Goal: Information Seeking & Learning: Learn about a topic

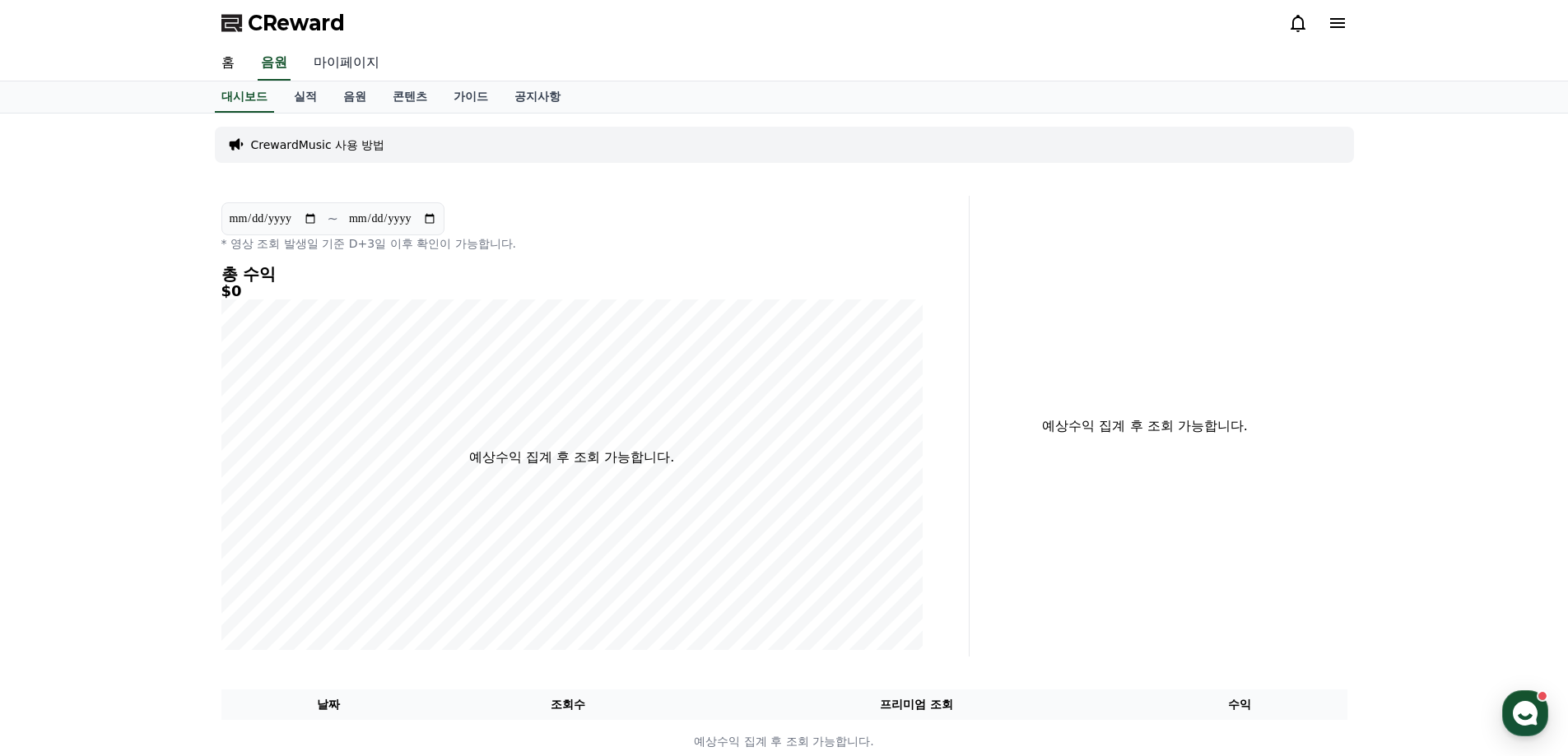
drag, startPoint x: 346, startPoint y: 56, endPoint x: 351, endPoint y: 63, distance: 8.9
click at [347, 56] on link "마이페이지" at bounding box center [346, 63] width 92 height 35
select select "**********"
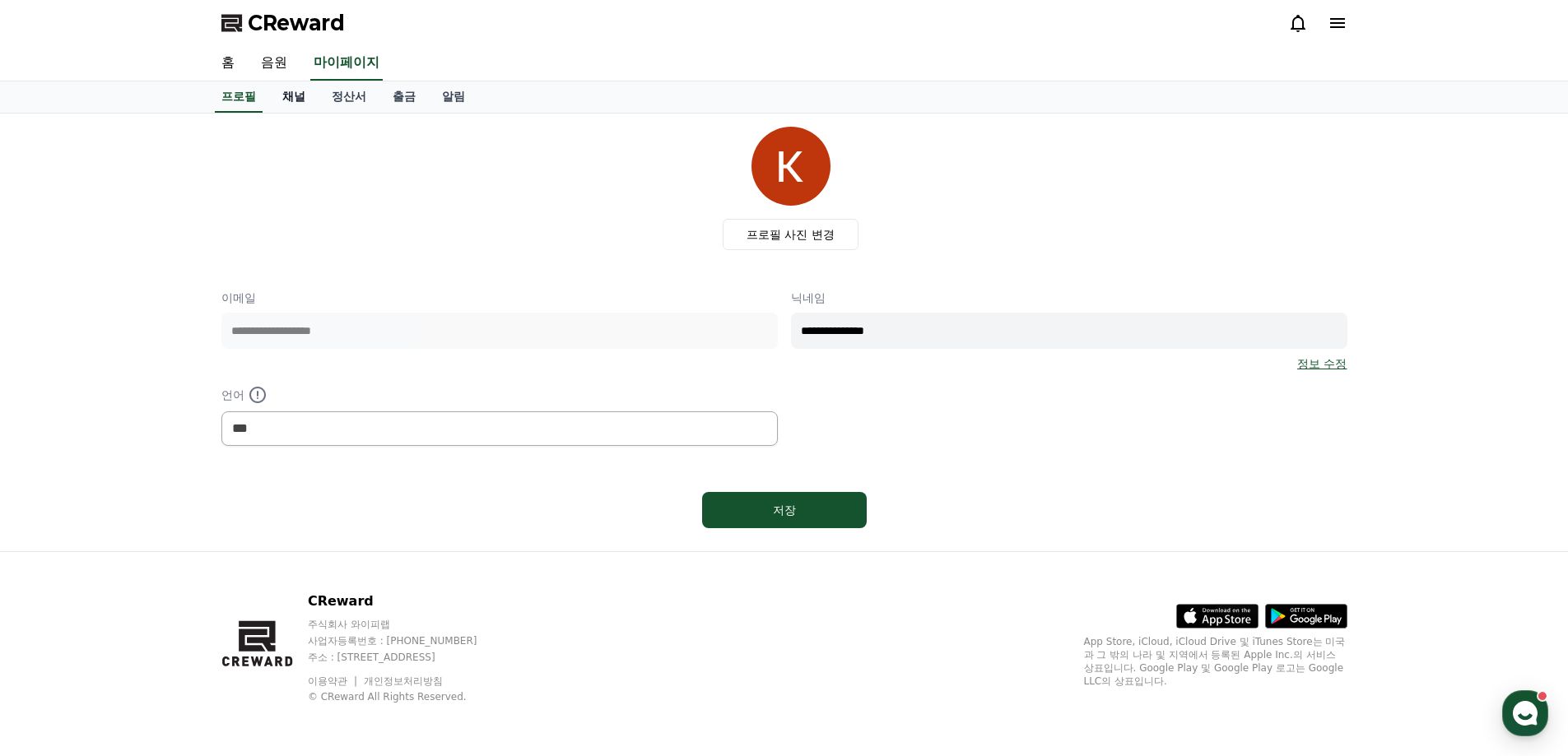
click at [295, 98] on link "채널" at bounding box center [293, 96] width 49 height 31
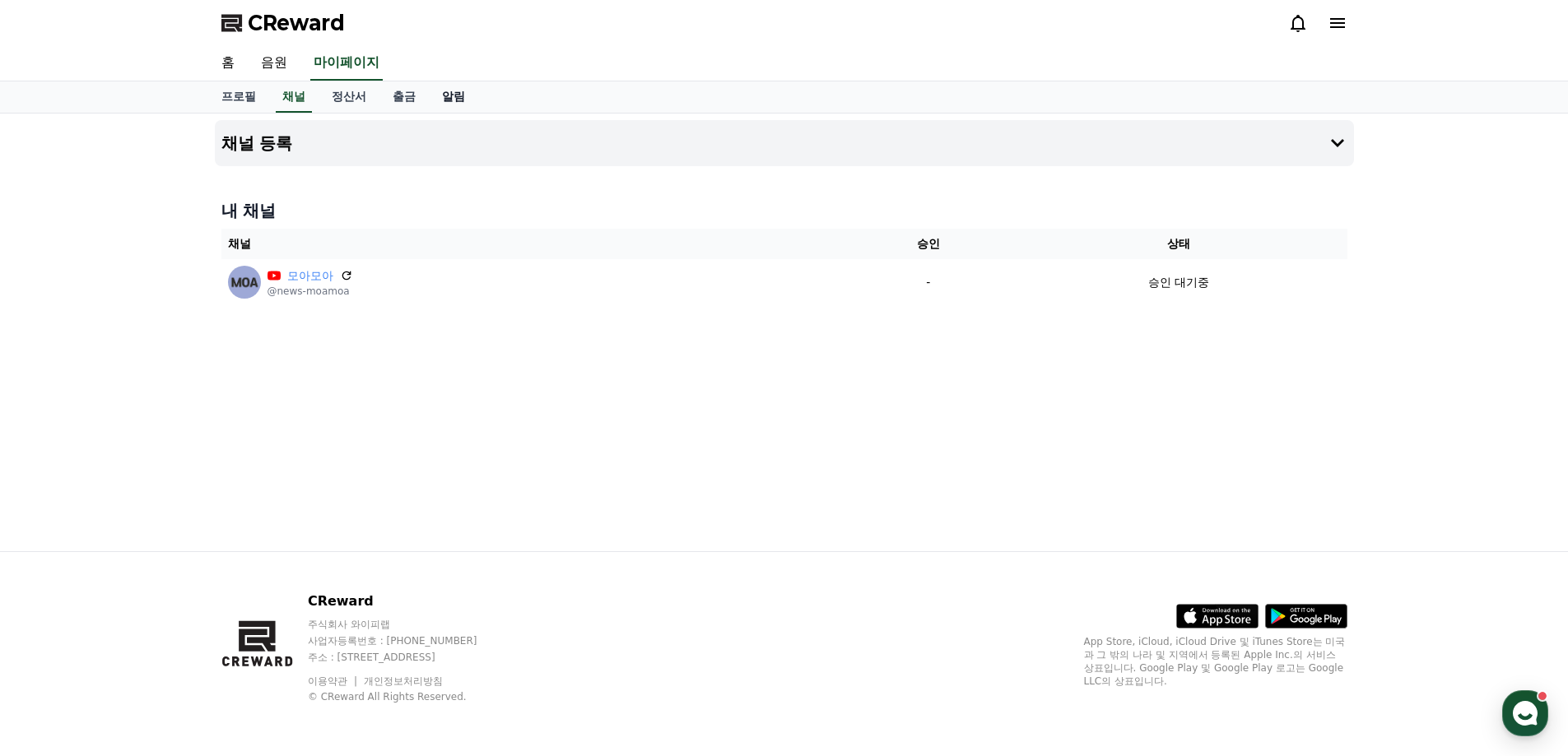
click at [453, 105] on link "알림" at bounding box center [453, 96] width 49 height 31
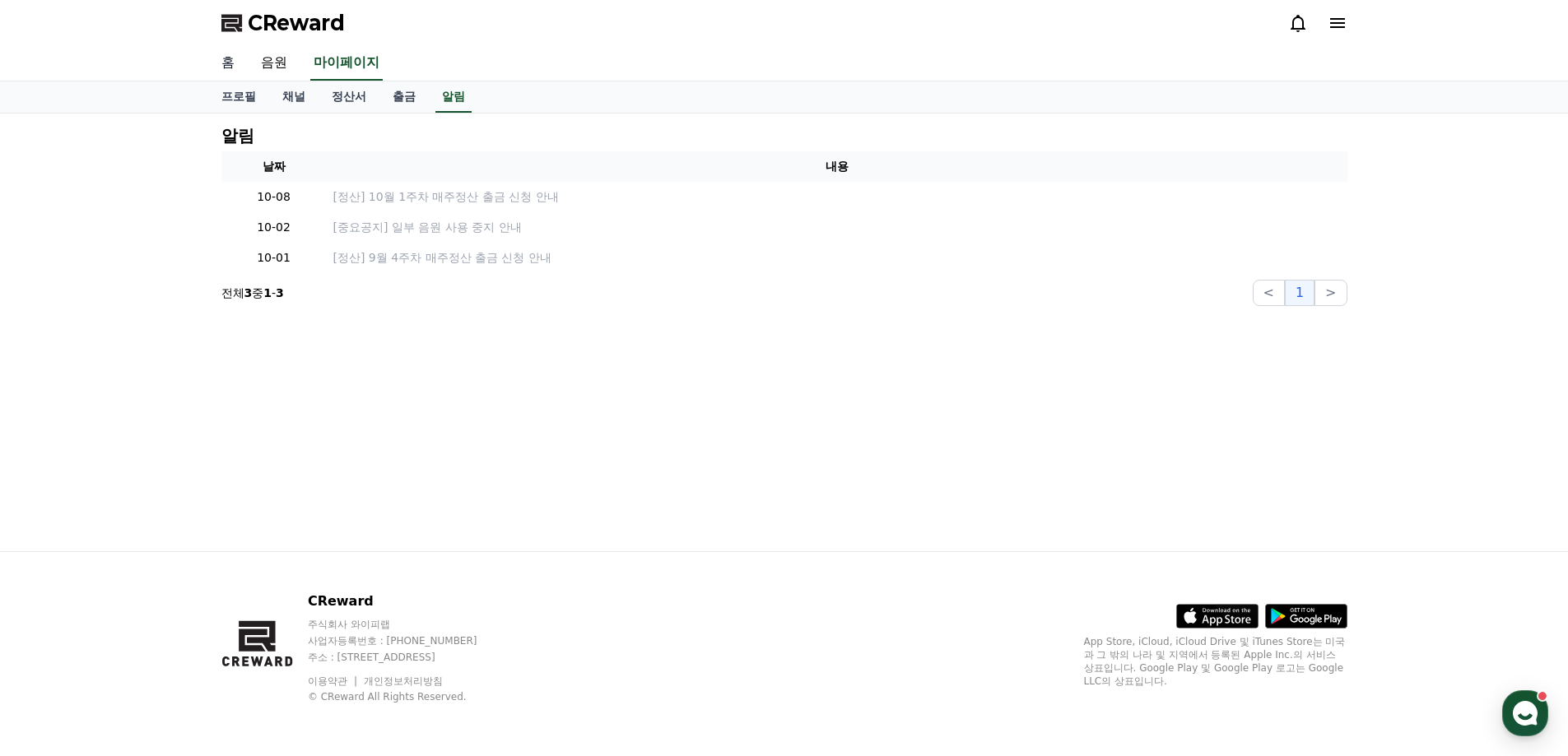
click at [230, 69] on link "홈" at bounding box center [228, 63] width 40 height 35
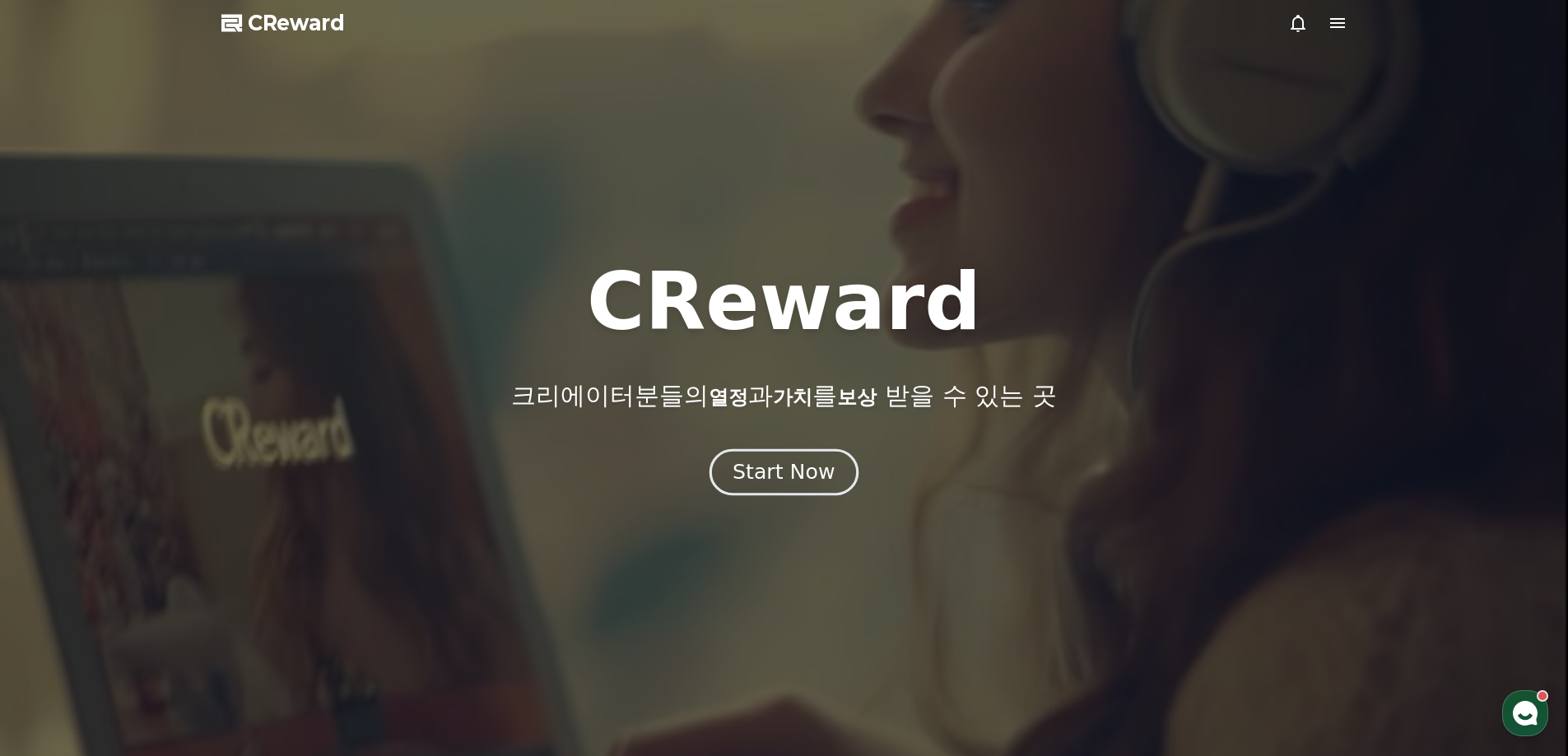
click at [813, 474] on div "Start Now" at bounding box center [784, 472] width 102 height 28
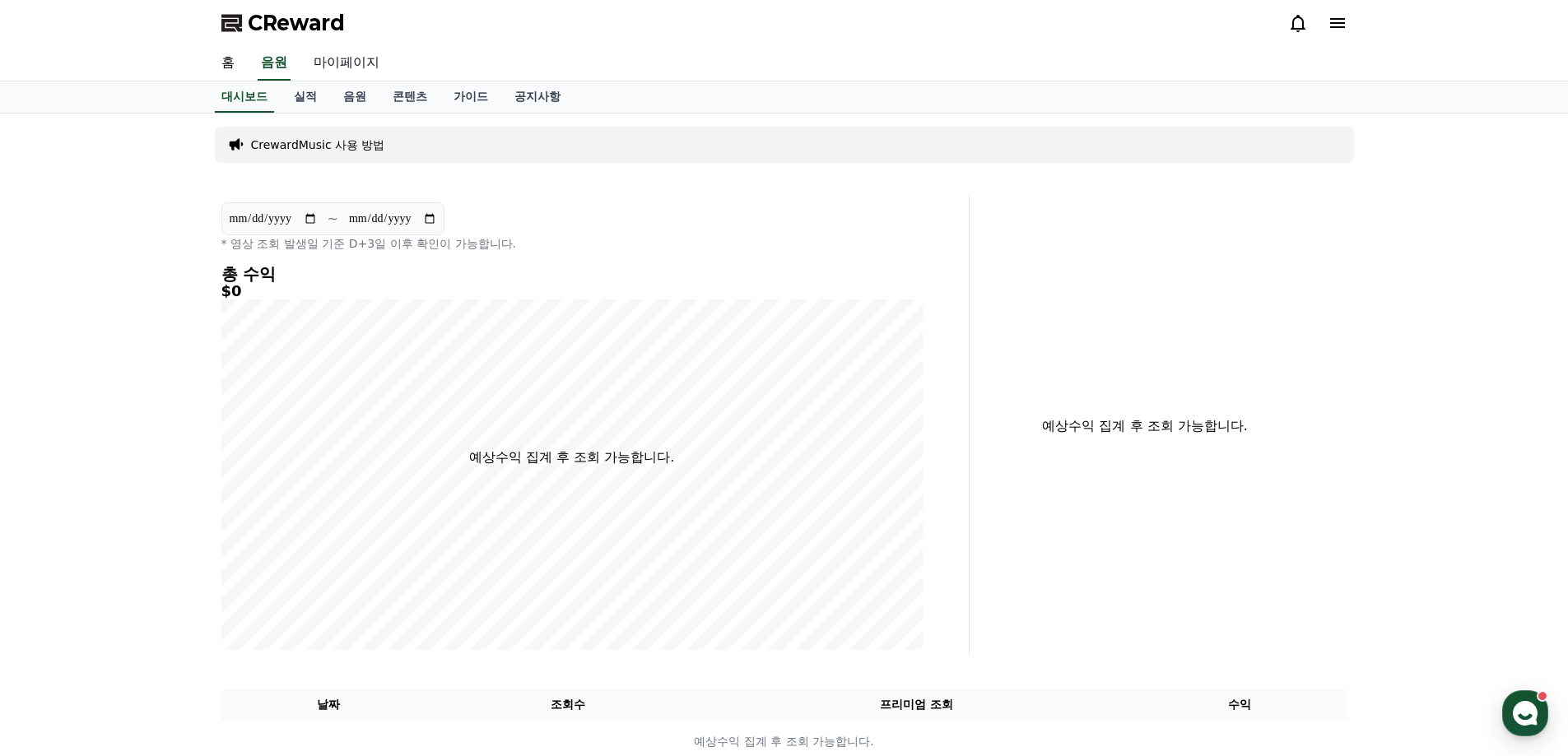
click at [359, 63] on link "마이페이지" at bounding box center [346, 63] width 92 height 35
select select "**********"
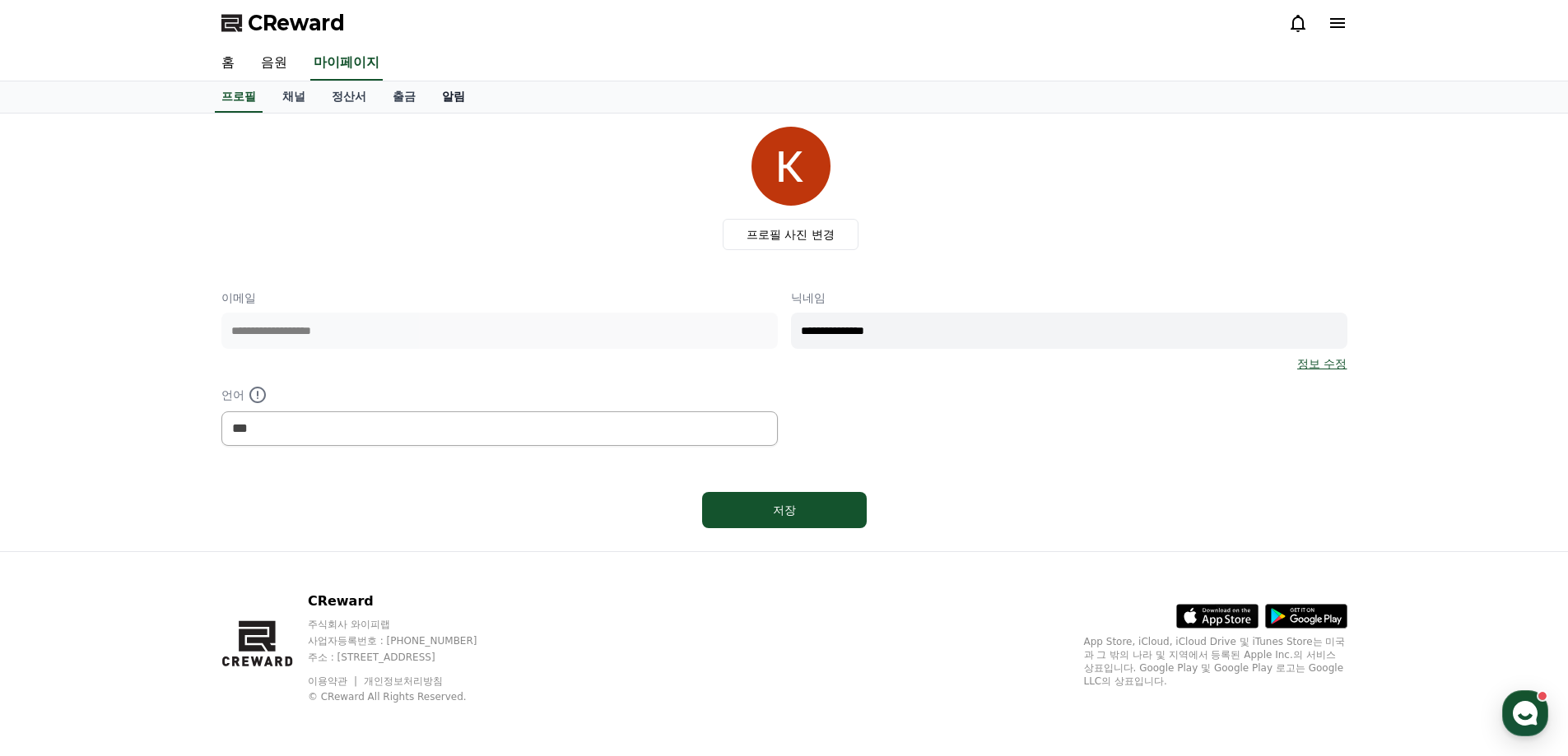
click at [464, 102] on link "알림" at bounding box center [453, 96] width 49 height 31
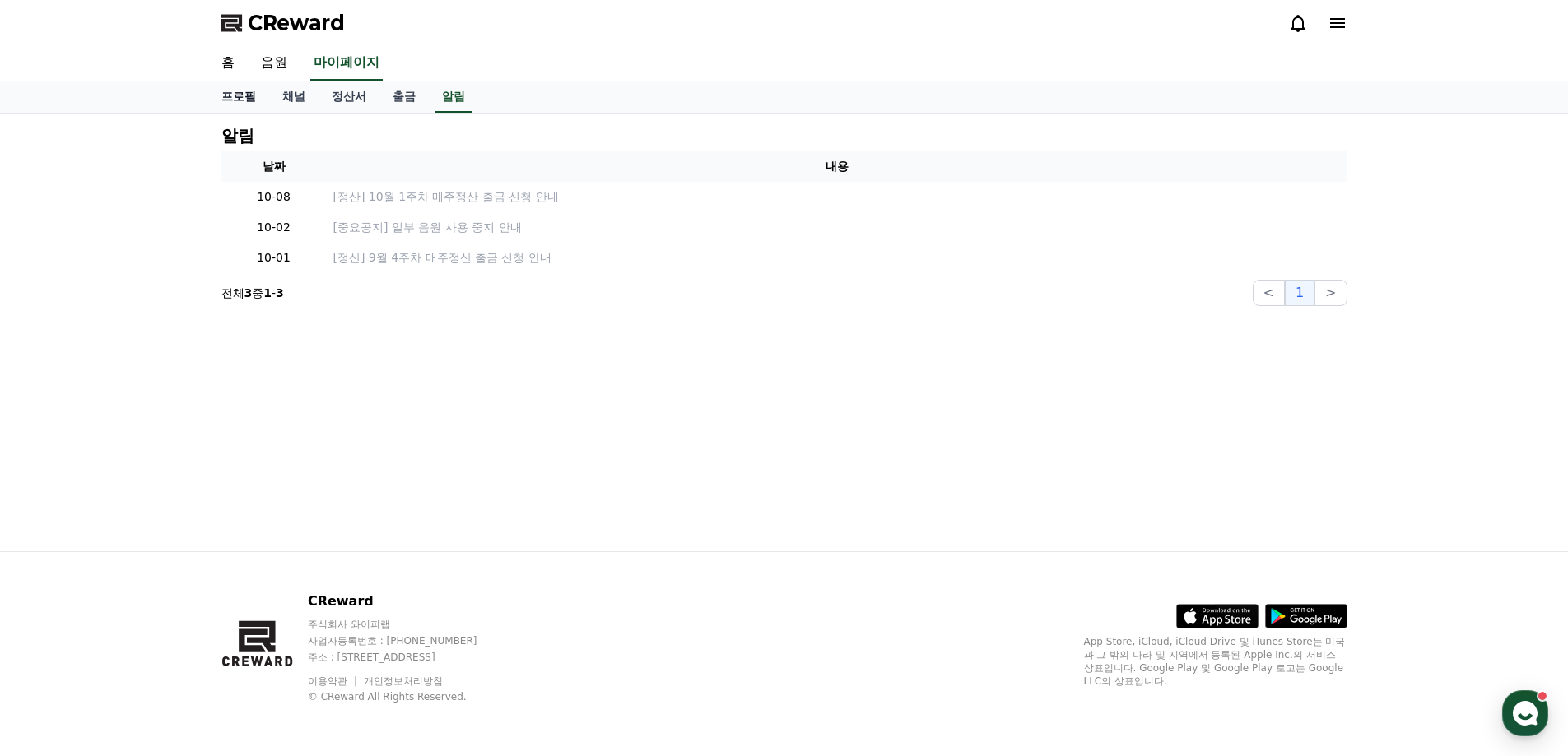
click at [247, 97] on link "프로필" at bounding box center [238, 96] width 61 height 31
select select "**********"
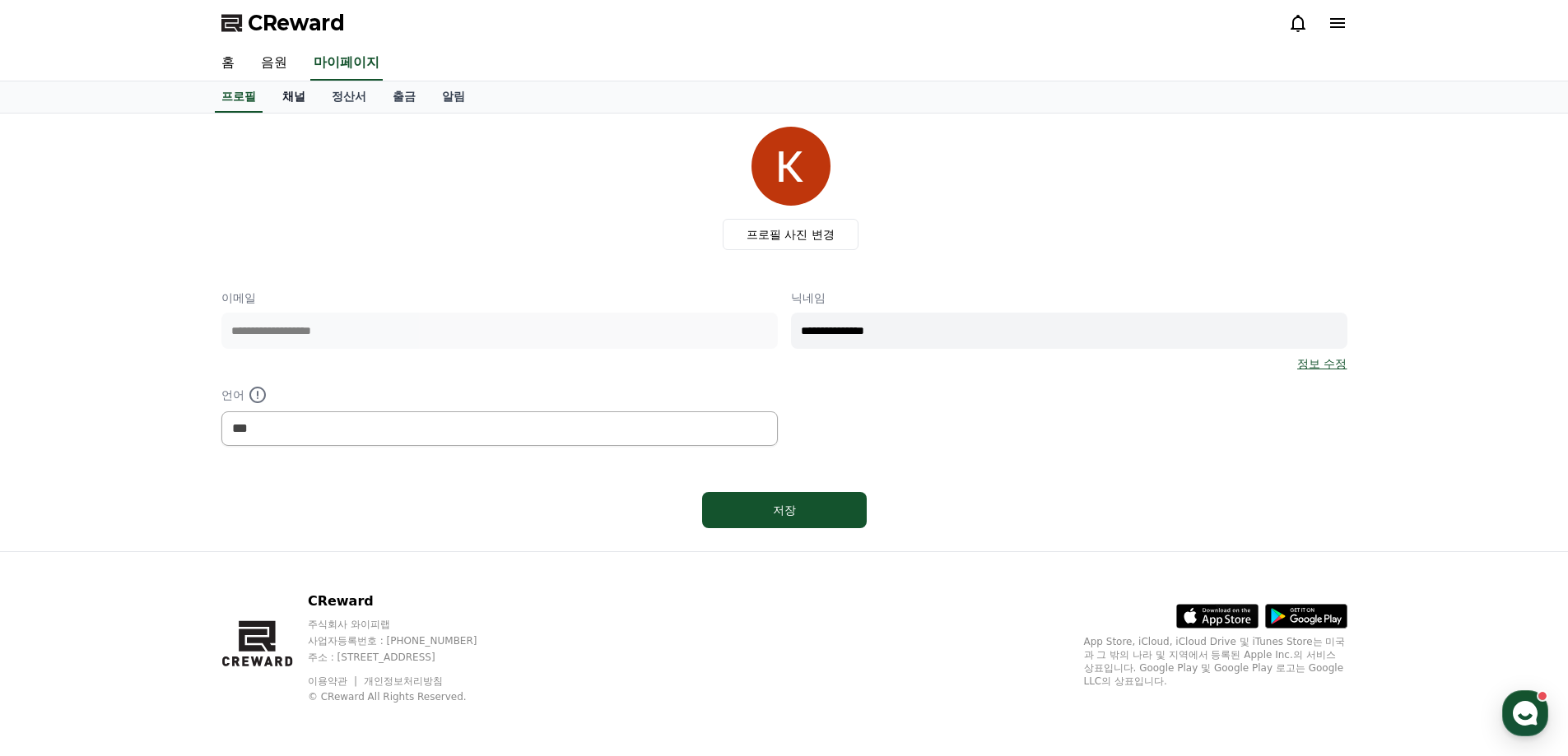
click at [292, 103] on link "채널" at bounding box center [293, 96] width 49 height 31
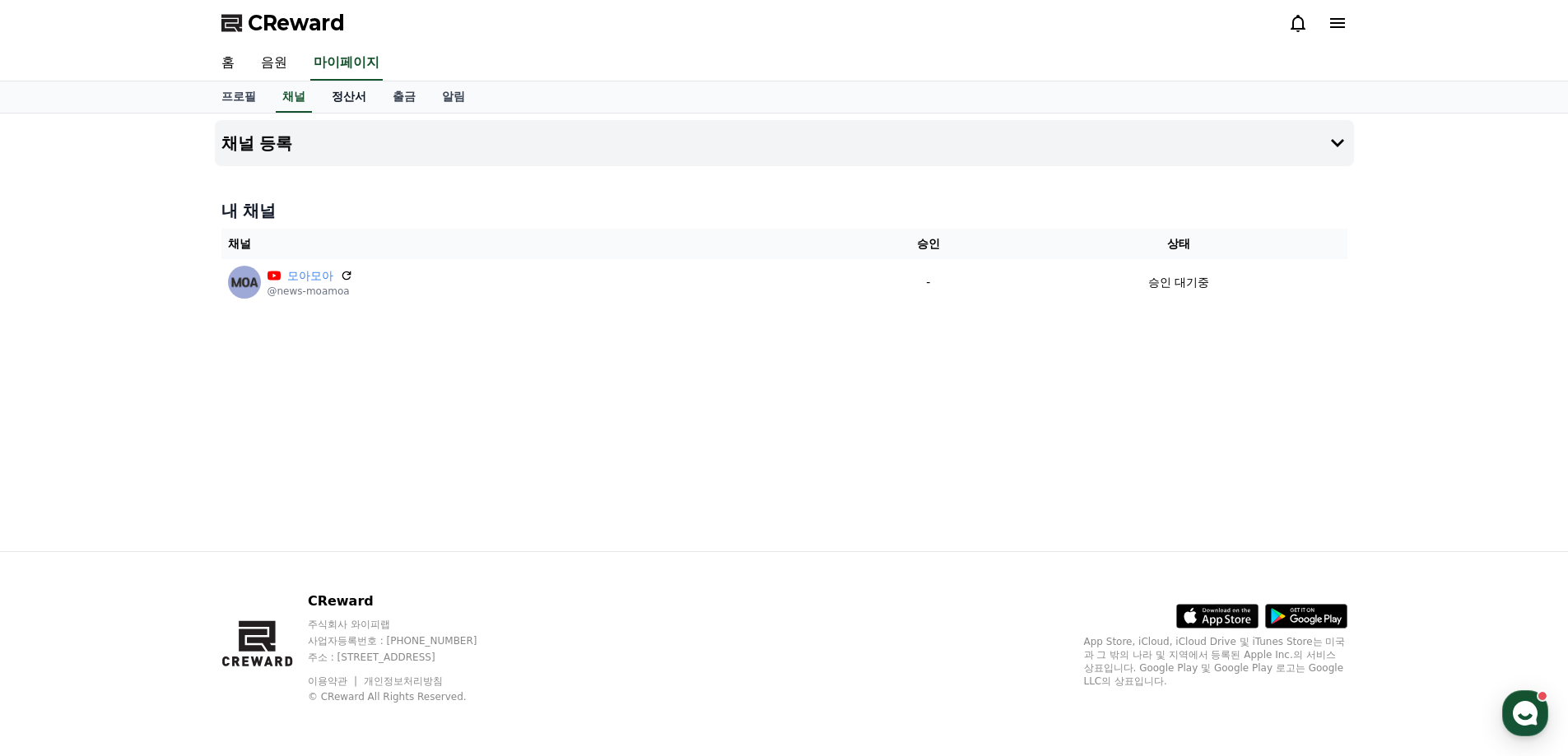
drag, startPoint x: 342, startPoint y: 98, endPoint x: 351, endPoint y: 98, distance: 9.9
click at [343, 98] on link "정산서" at bounding box center [349, 96] width 61 height 31
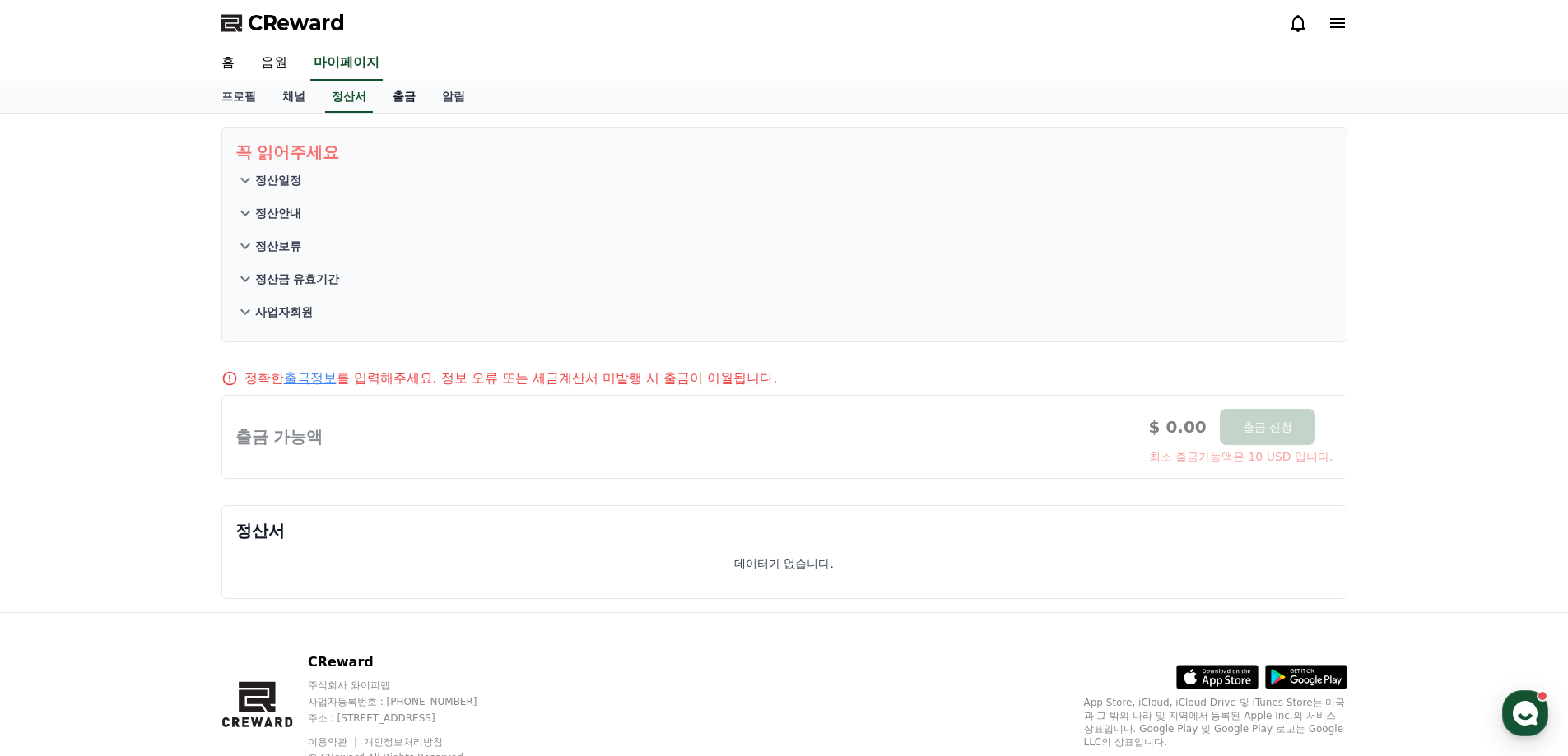
click at [416, 92] on link "출금" at bounding box center [403, 96] width 49 height 31
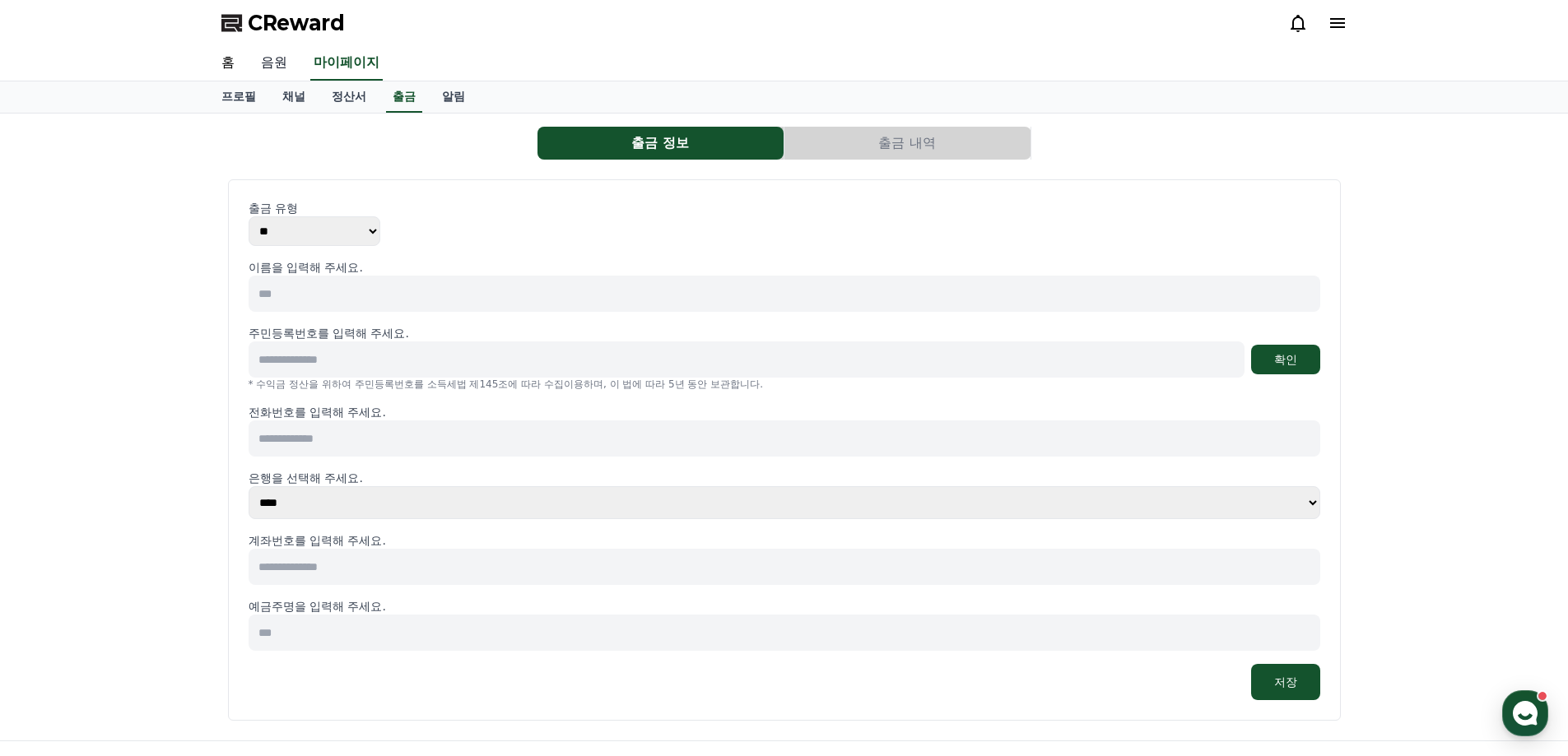
click at [274, 63] on link "음원" at bounding box center [274, 63] width 53 height 35
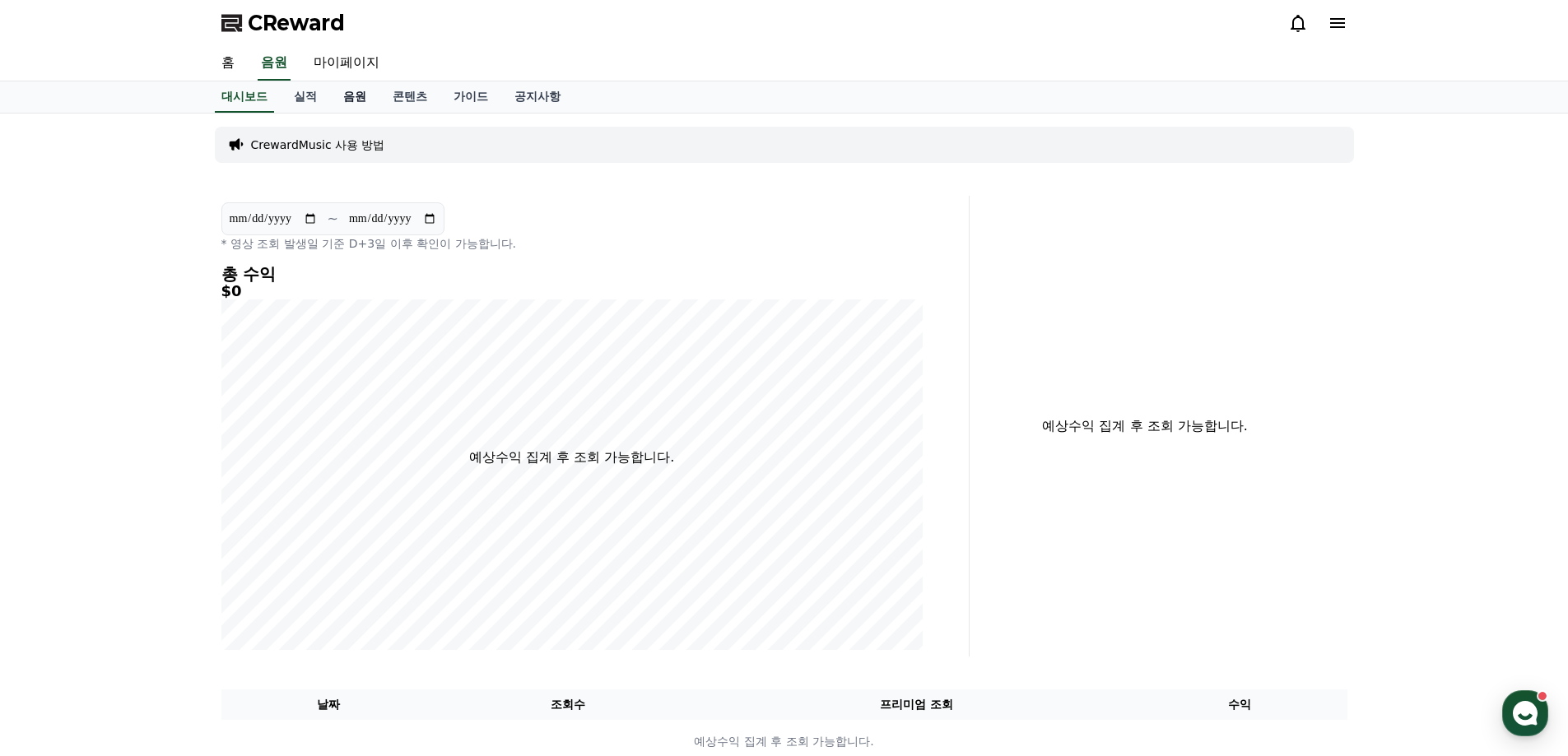
click at [365, 98] on link "음원" at bounding box center [354, 96] width 49 height 31
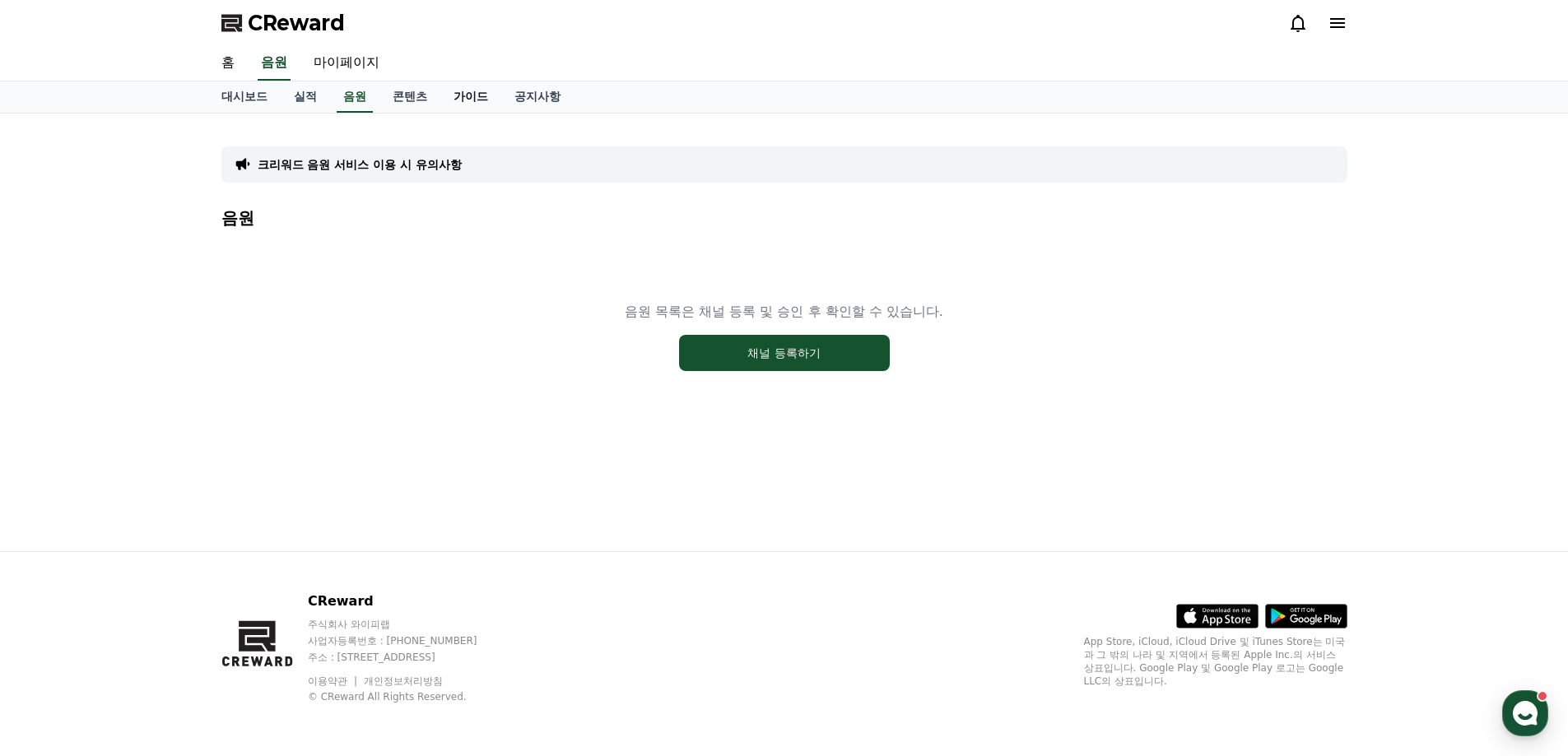
click at [471, 98] on link "가이드" at bounding box center [470, 96] width 61 height 31
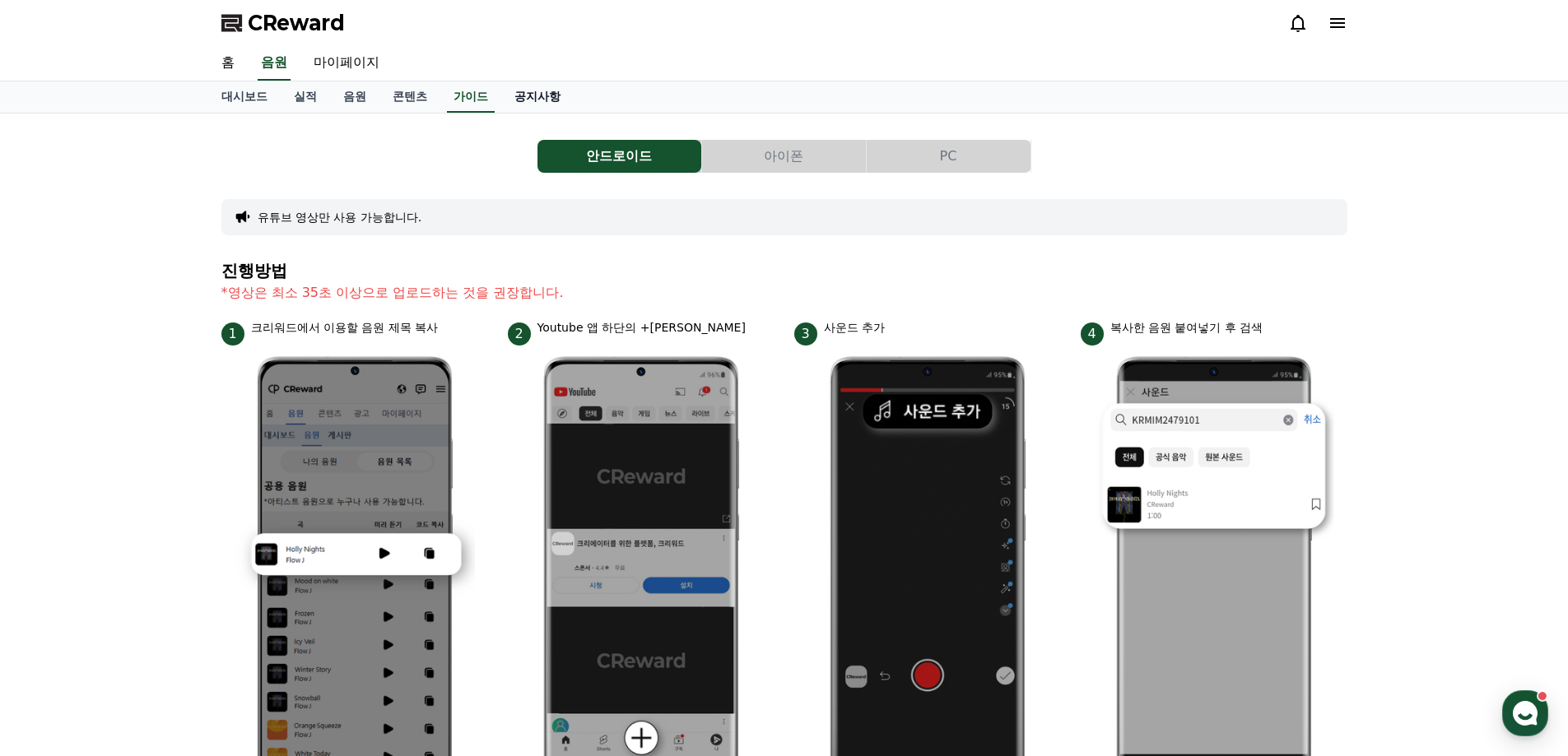
click at [541, 98] on link "공지사항" at bounding box center [537, 96] width 72 height 31
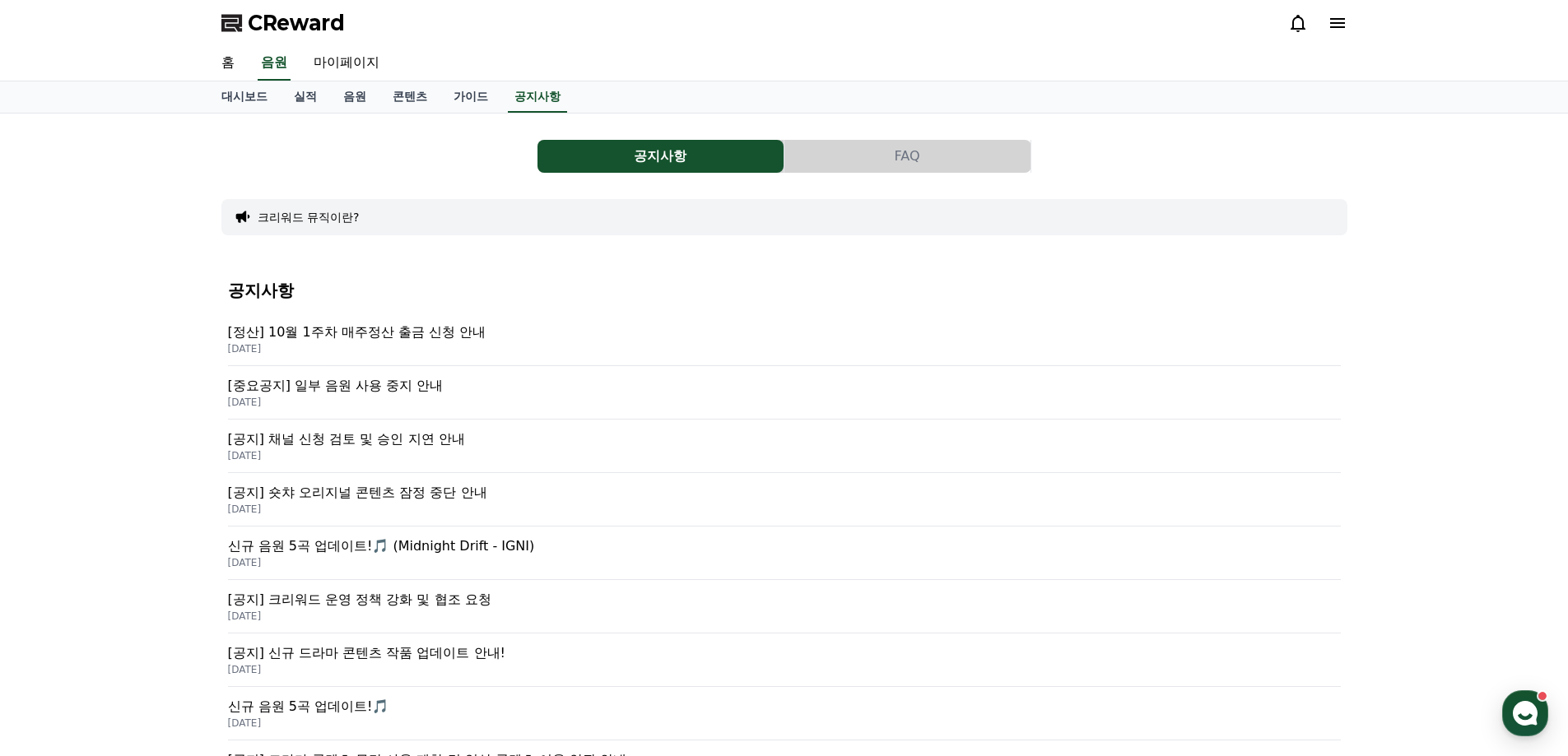
click at [455, 600] on p "[공지] 크리워드 운영 정책 강화 및 협조 요청" at bounding box center [784, 600] width 1113 height 20
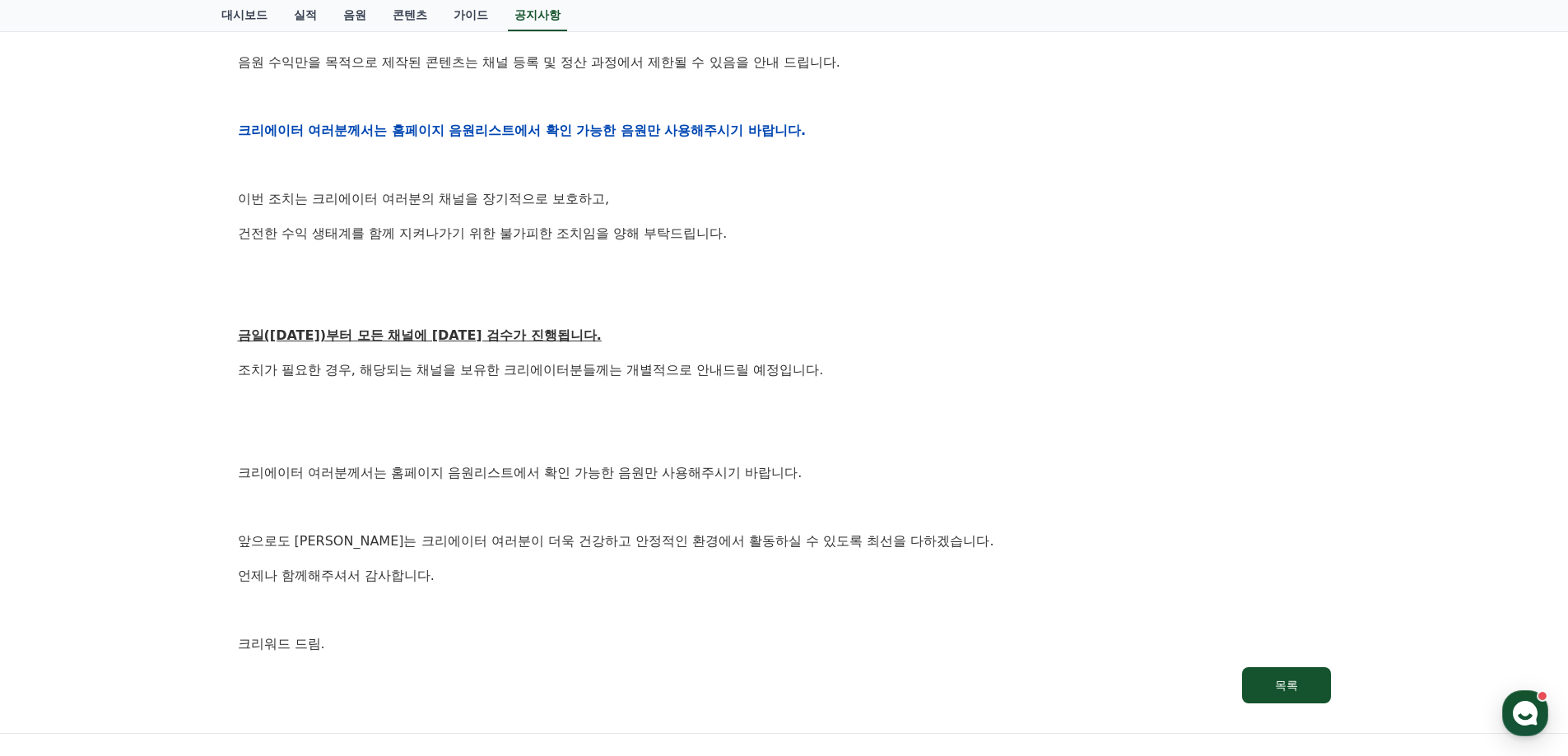
scroll to position [894, 0]
